Goal: Obtain resource: Download file/media

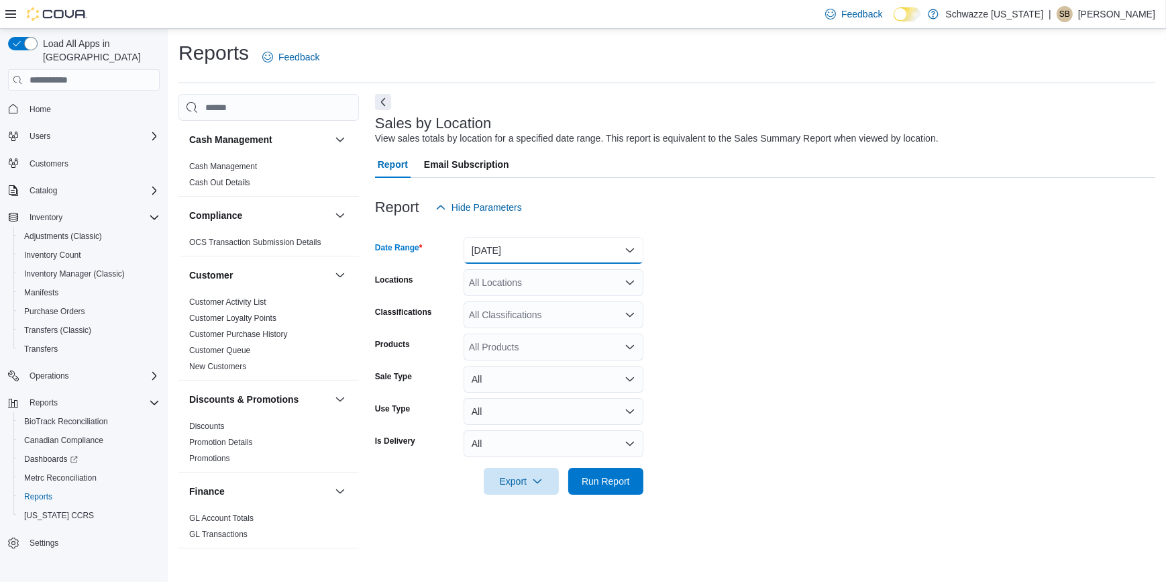
click at [521, 247] on button "[DATE]" at bounding box center [554, 250] width 180 height 27
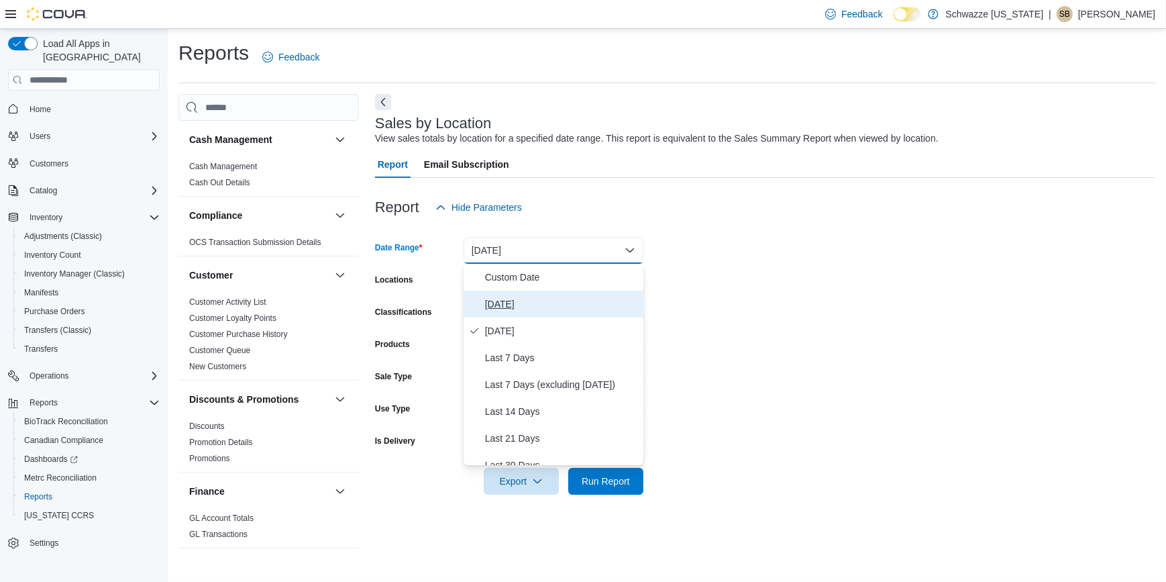
click at [499, 301] on span "[DATE]" at bounding box center [561, 304] width 153 height 16
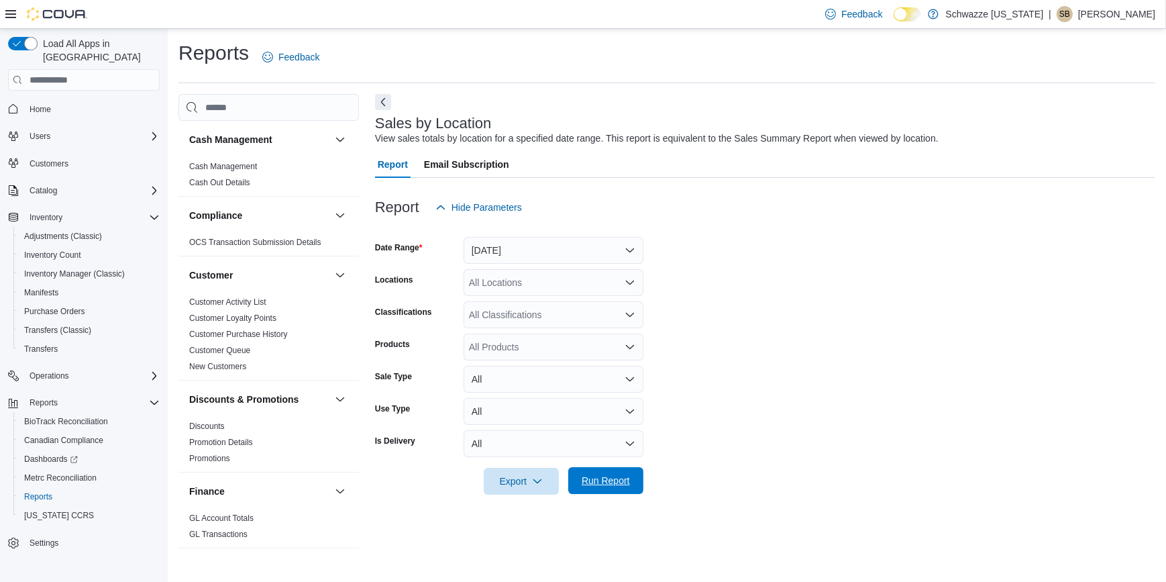
click at [603, 489] on span "Run Report" at bounding box center [605, 480] width 59 height 27
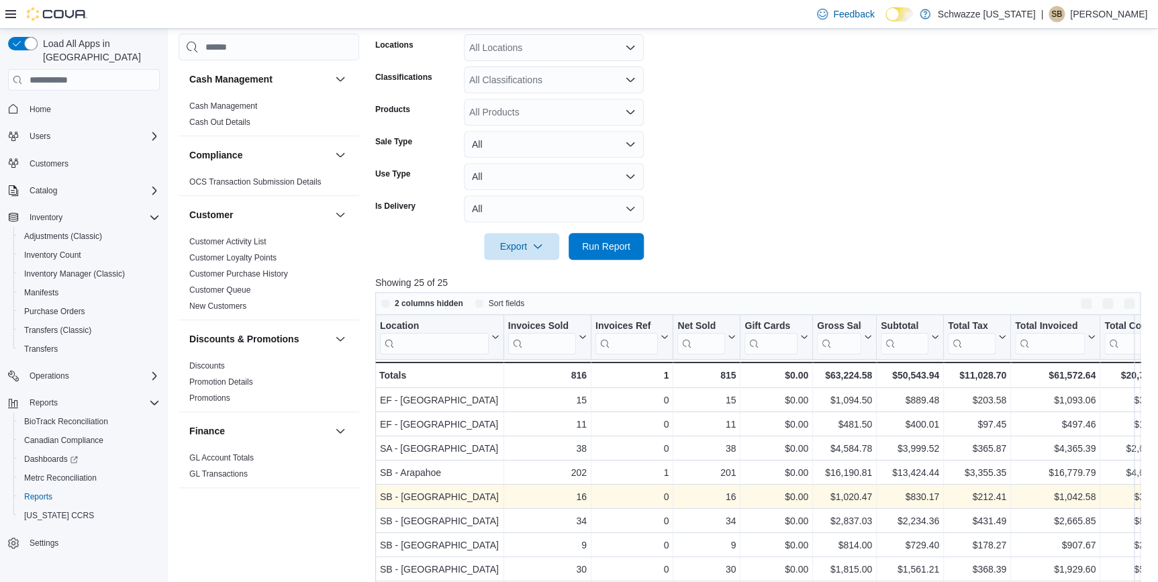
scroll to position [244, 0]
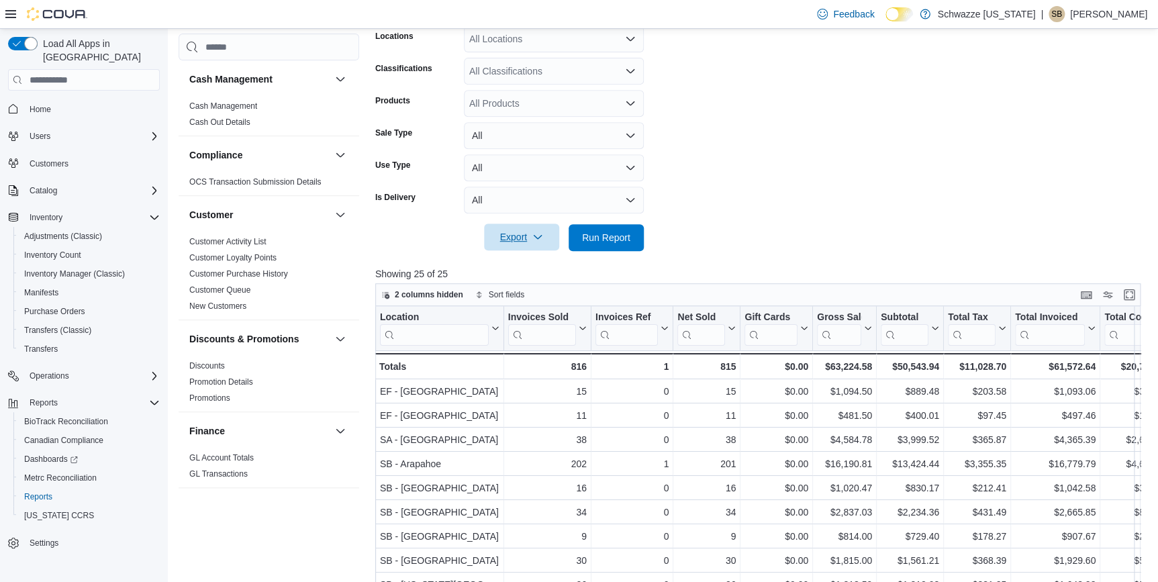
click at [537, 235] on icon "button" at bounding box center [537, 237] width 11 height 11
click at [529, 269] on span "Export to Excel" at bounding box center [523, 264] width 60 height 11
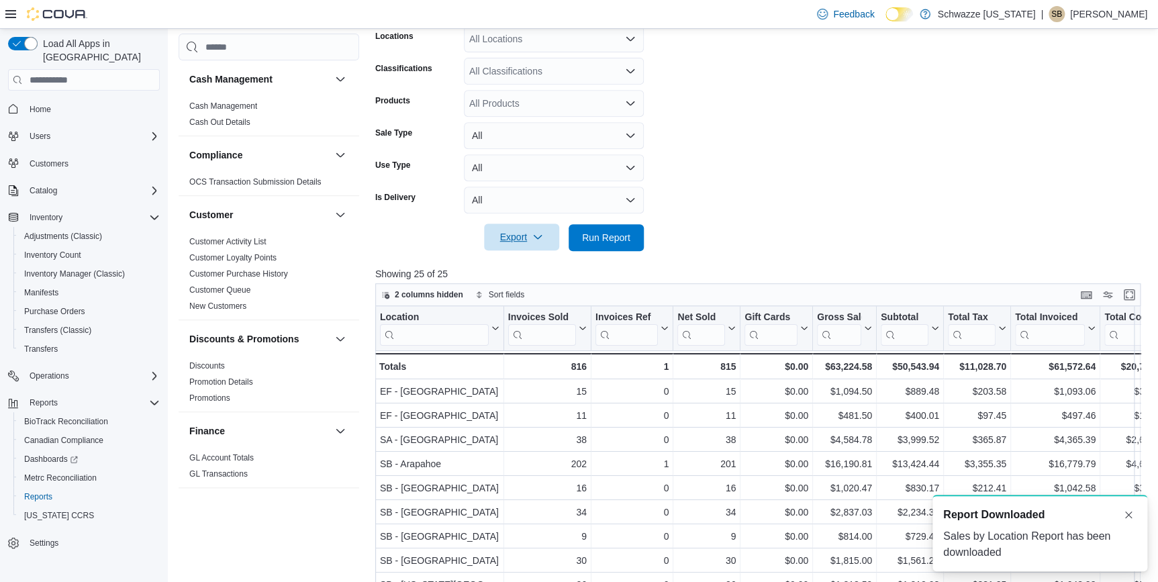
scroll to position [0, 0]
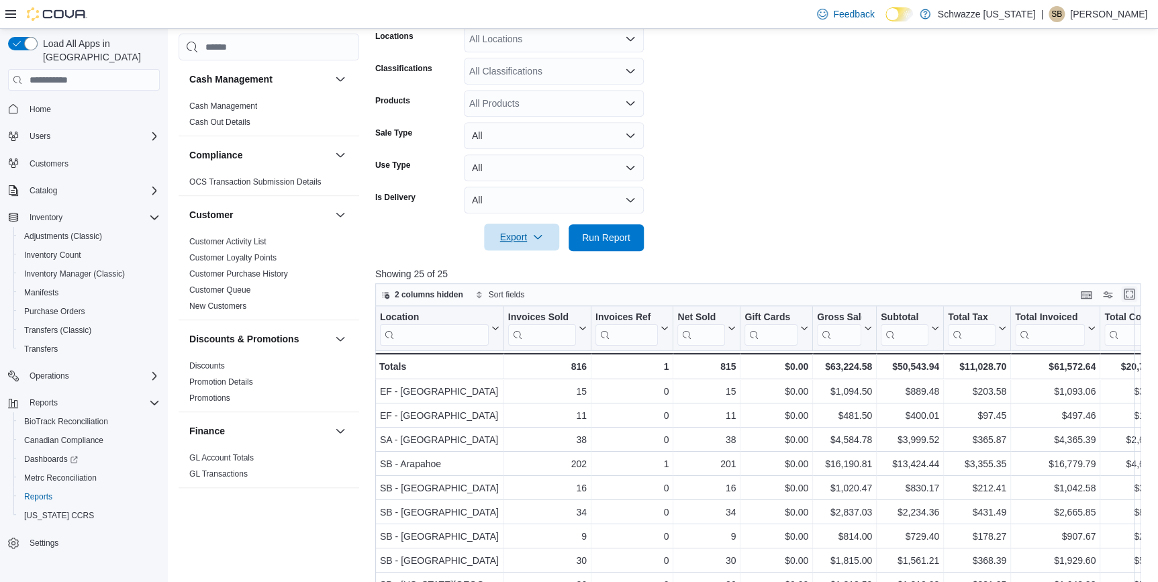
click at [1129, 288] on button "Enter fullscreen" at bounding box center [1129, 294] width 16 height 16
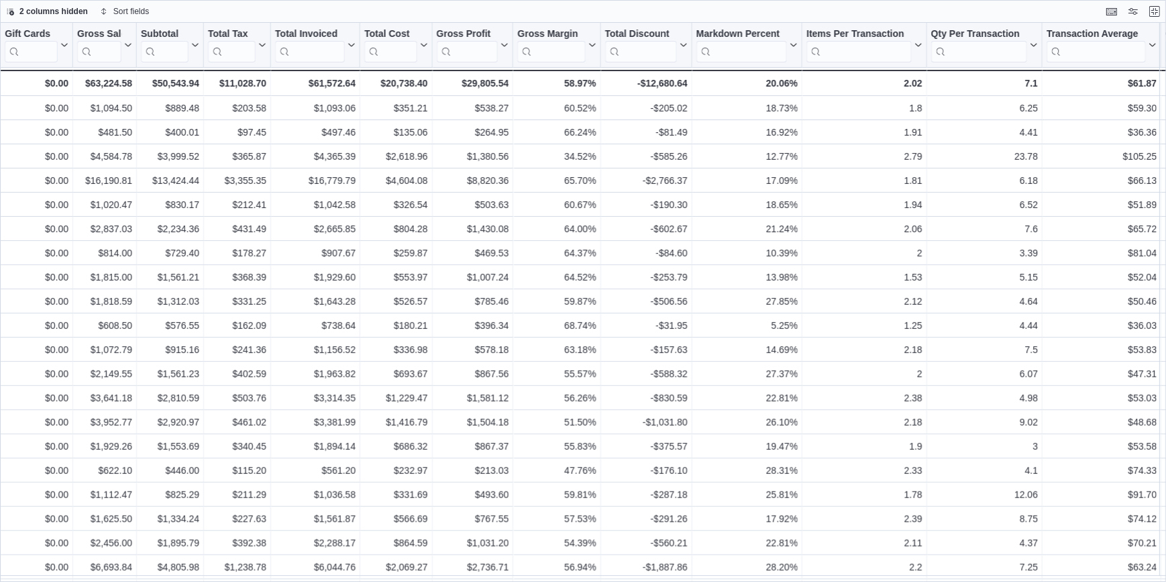
scroll to position [0, 369]
